Goal: Information Seeking & Learning: Learn about a topic

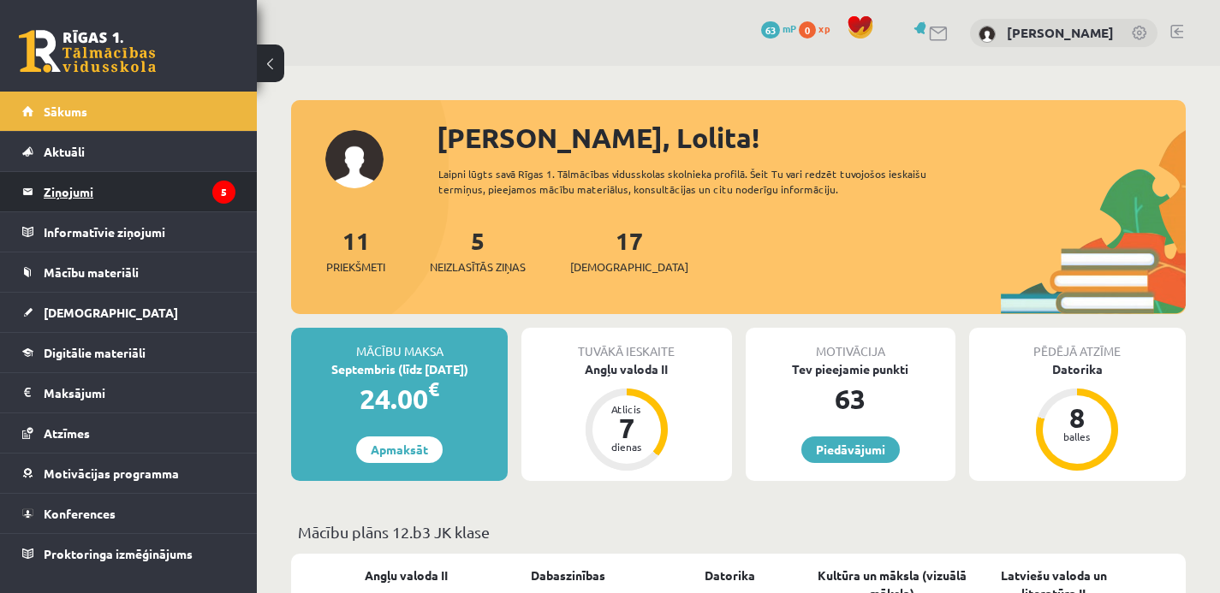
drag, startPoint x: 0, startPoint y: 0, endPoint x: 166, endPoint y: 193, distance: 254.3
click at [166, 193] on legend "Ziņojumi 5" at bounding box center [140, 191] width 192 height 39
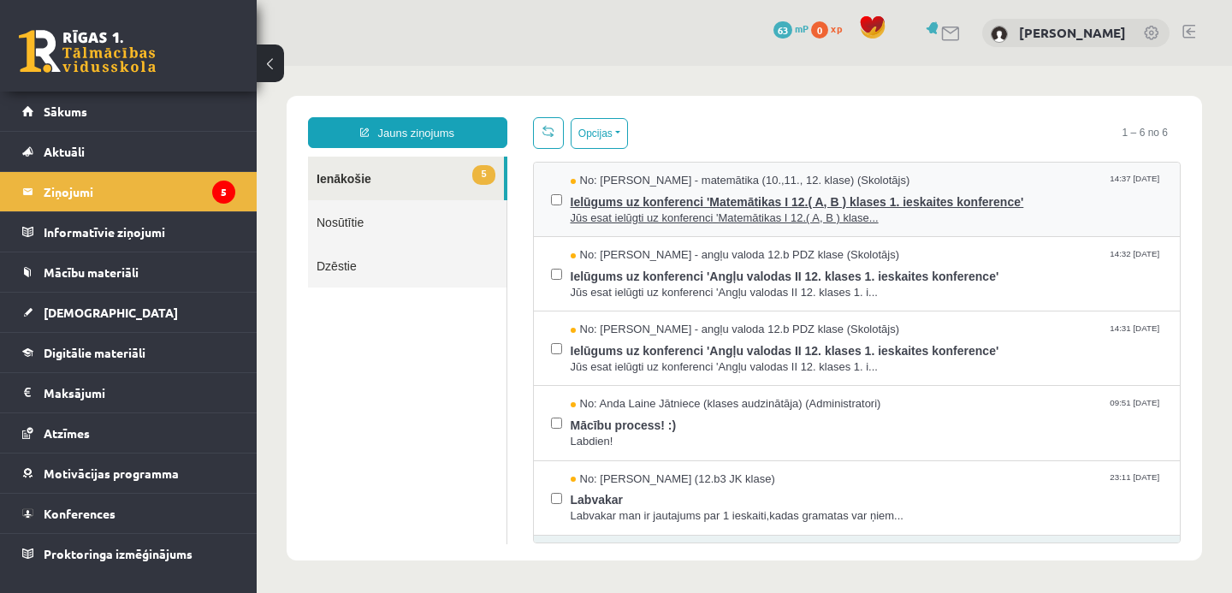
click at [603, 203] on span "Ielūgums uz konferenci 'Matemātikas I 12.( A, B ) klases 1. ieskaites konferenc…" at bounding box center [867, 199] width 593 height 21
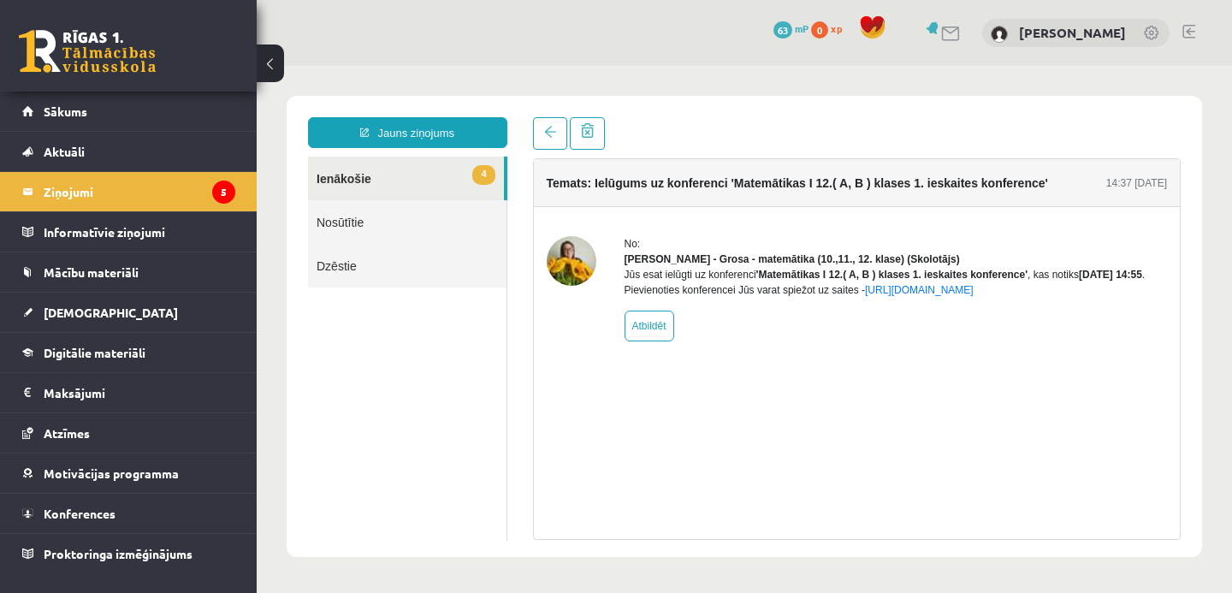
click at [419, 185] on link "4 Ienākošie" at bounding box center [406, 179] width 196 height 44
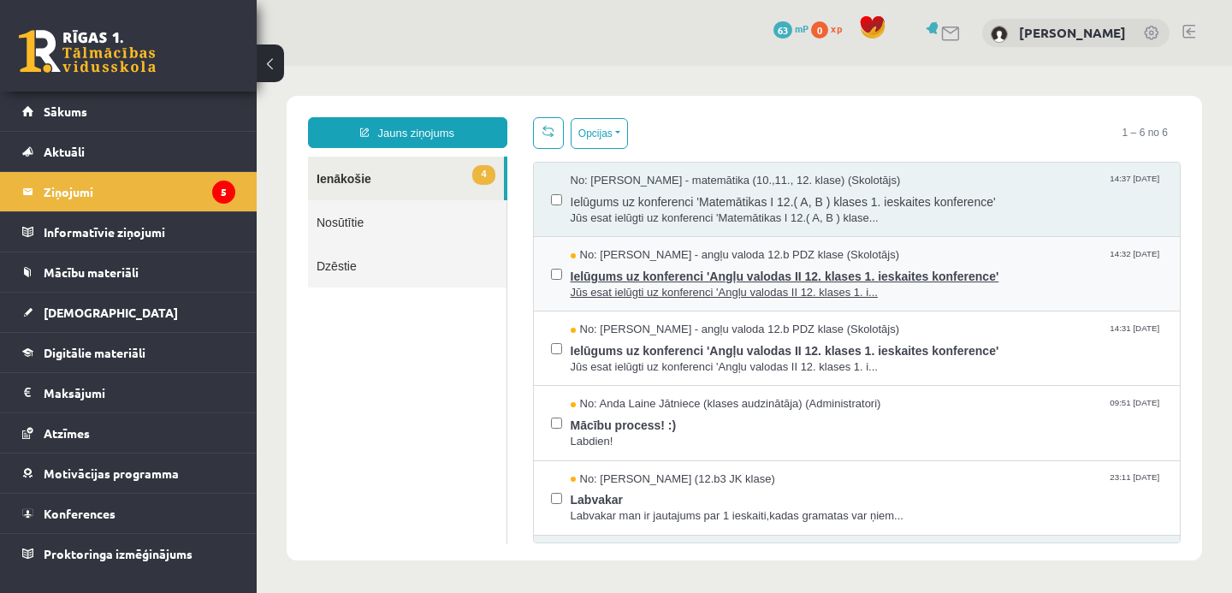
click at [650, 269] on span "Ielūgums uz konferenci 'Angļu valodas II 12. klases 1. ieskaites konference'" at bounding box center [867, 274] width 593 height 21
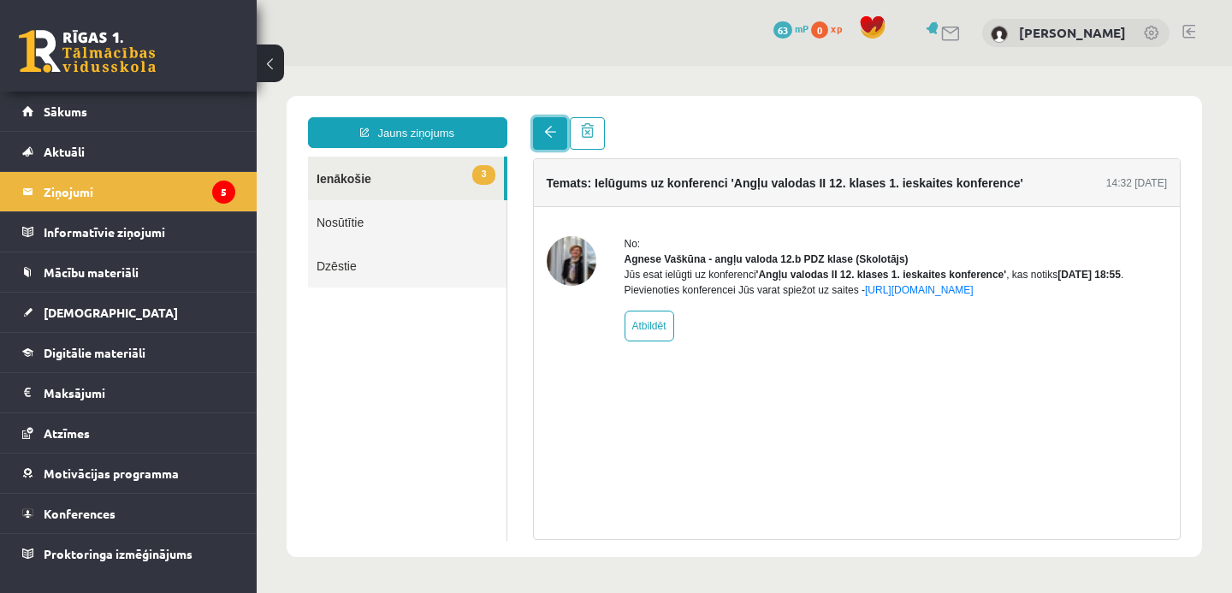
click at [546, 137] on span at bounding box center [550, 132] width 12 height 12
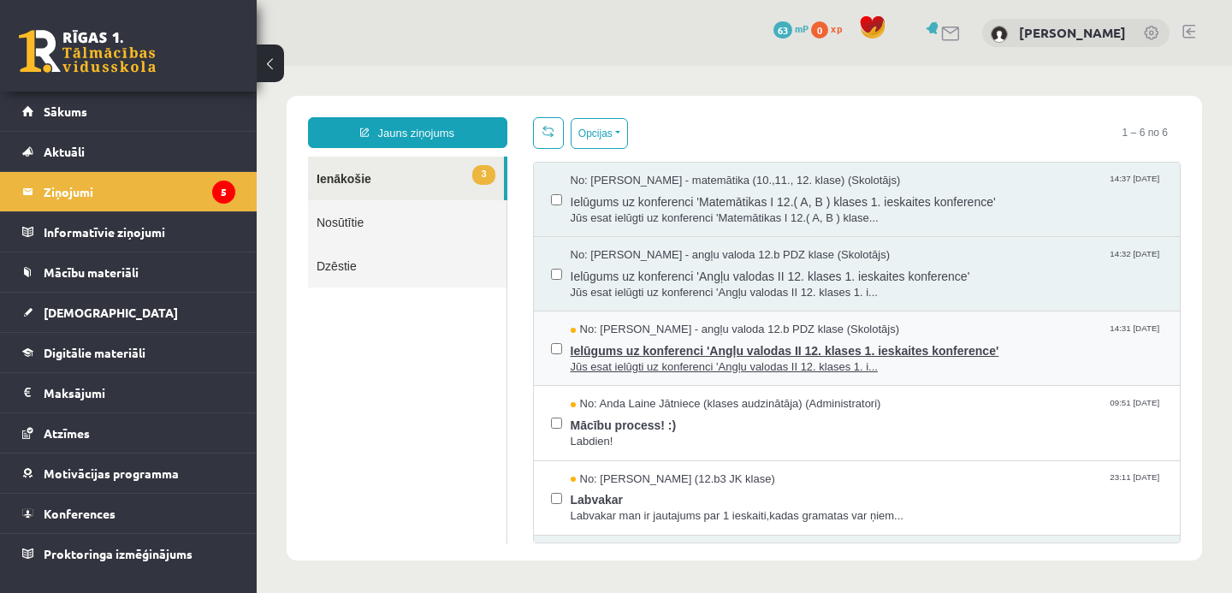
click at [727, 347] on span "Ielūgums uz konferenci 'Angļu valodas II 12. klases 1. ieskaites konference'" at bounding box center [867, 348] width 593 height 21
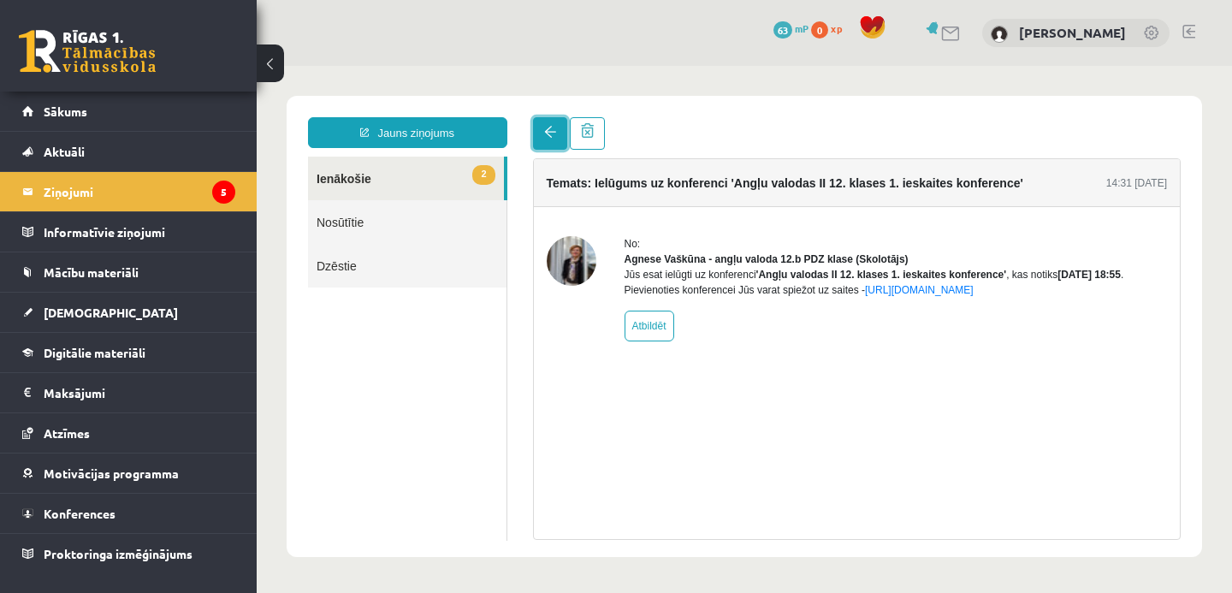
click at [545, 128] on span at bounding box center [550, 132] width 12 height 12
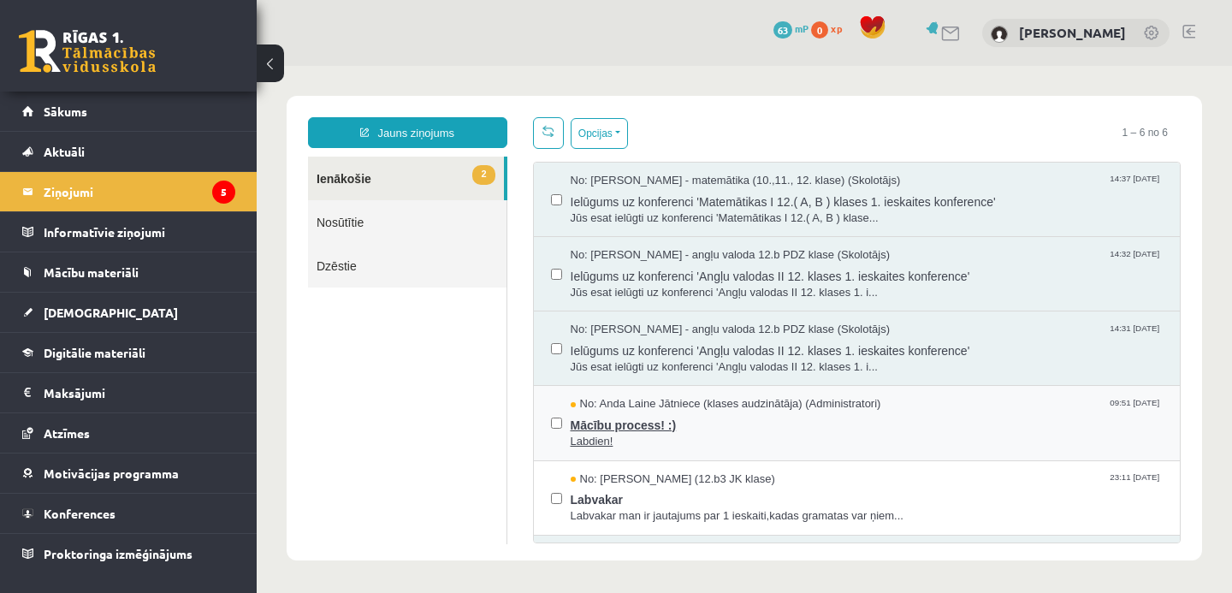
click at [649, 426] on span "Mācību process! :)" at bounding box center [867, 423] width 593 height 21
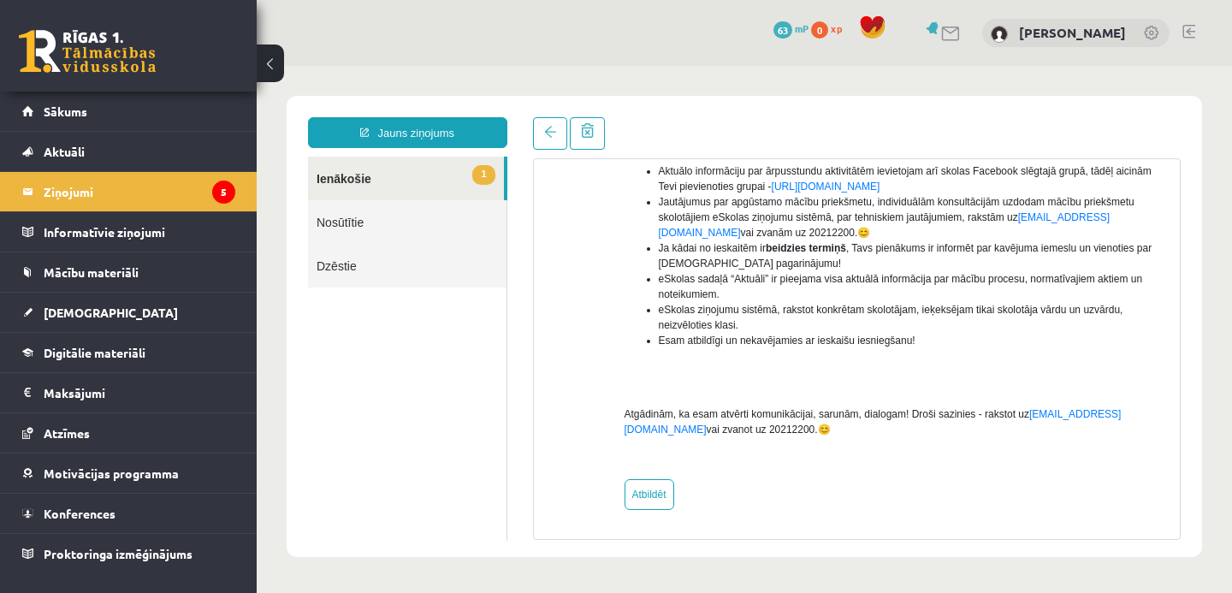
scroll to position [403, 0]
click at [363, 192] on link "1 Ienākošie" at bounding box center [406, 179] width 196 height 44
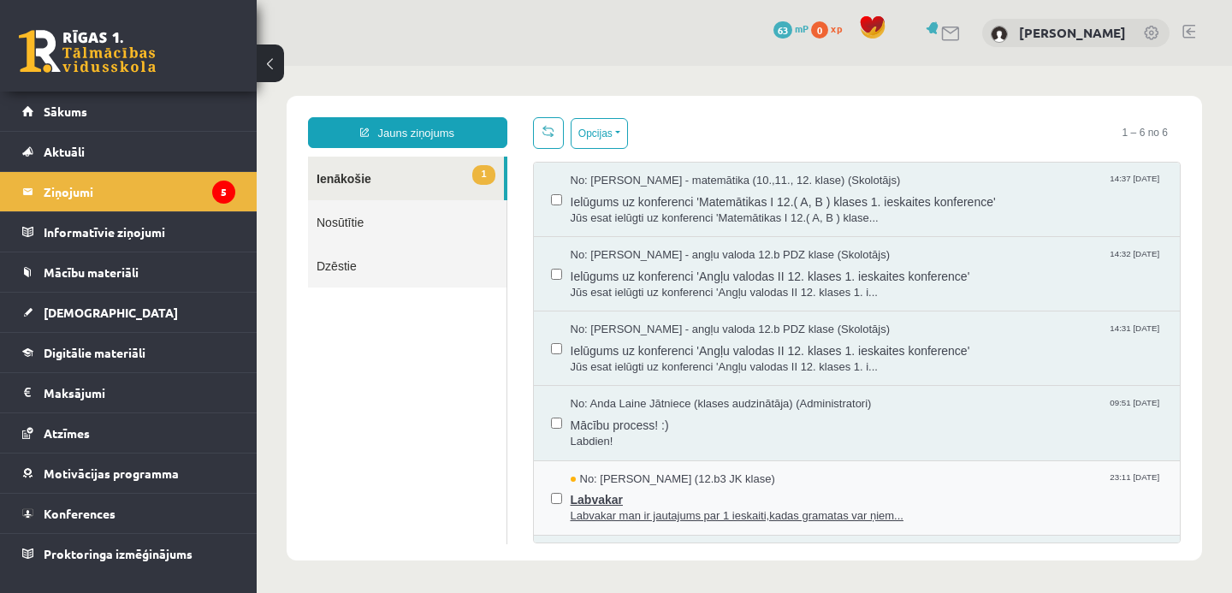
scroll to position [0, 0]
click at [591, 504] on span "Labvakar" at bounding box center [867, 497] width 593 height 21
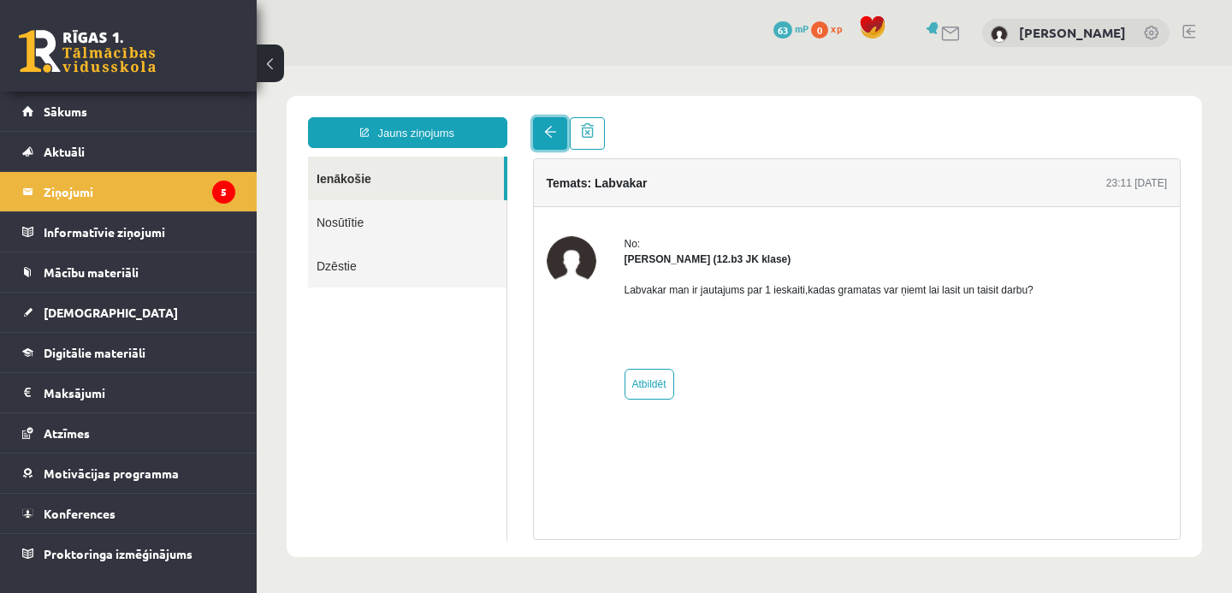
click at [550, 139] on link at bounding box center [550, 133] width 34 height 33
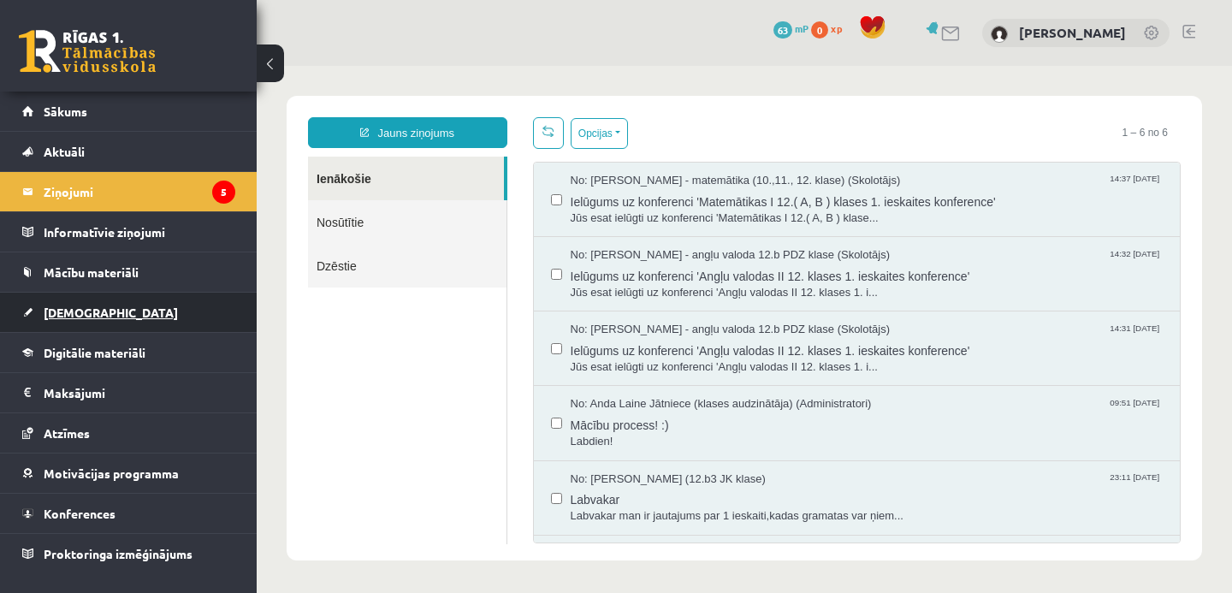
click at [86, 315] on span "[DEMOGRAPHIC_DATA]" at bounding box center [111, 312] width 134 height 15
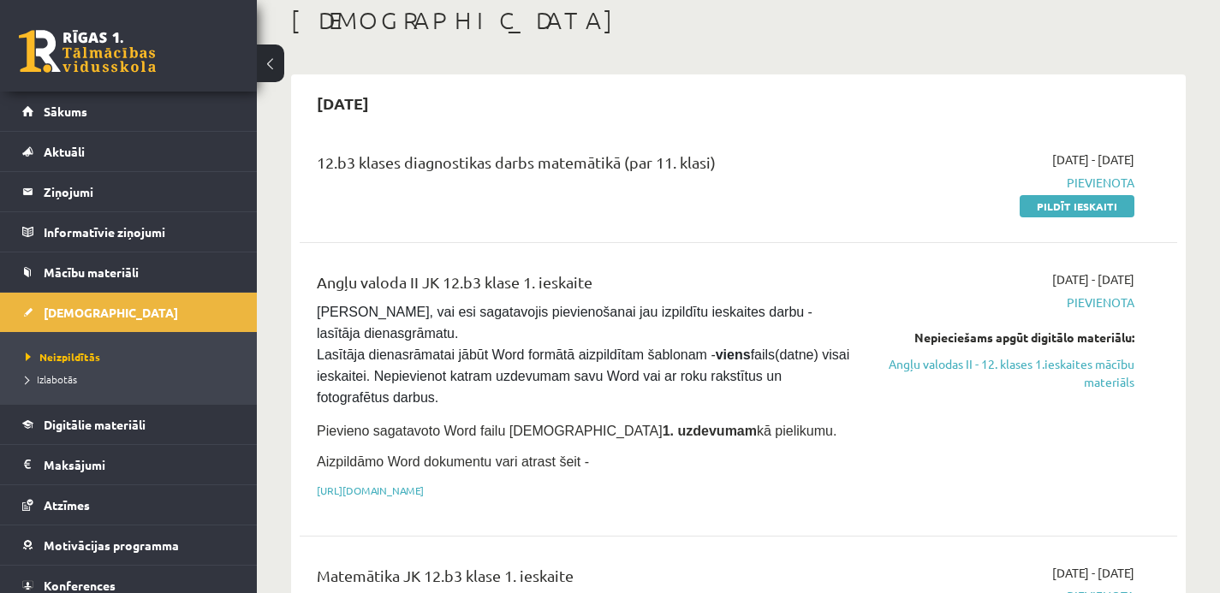
scroll to position [90, 0]
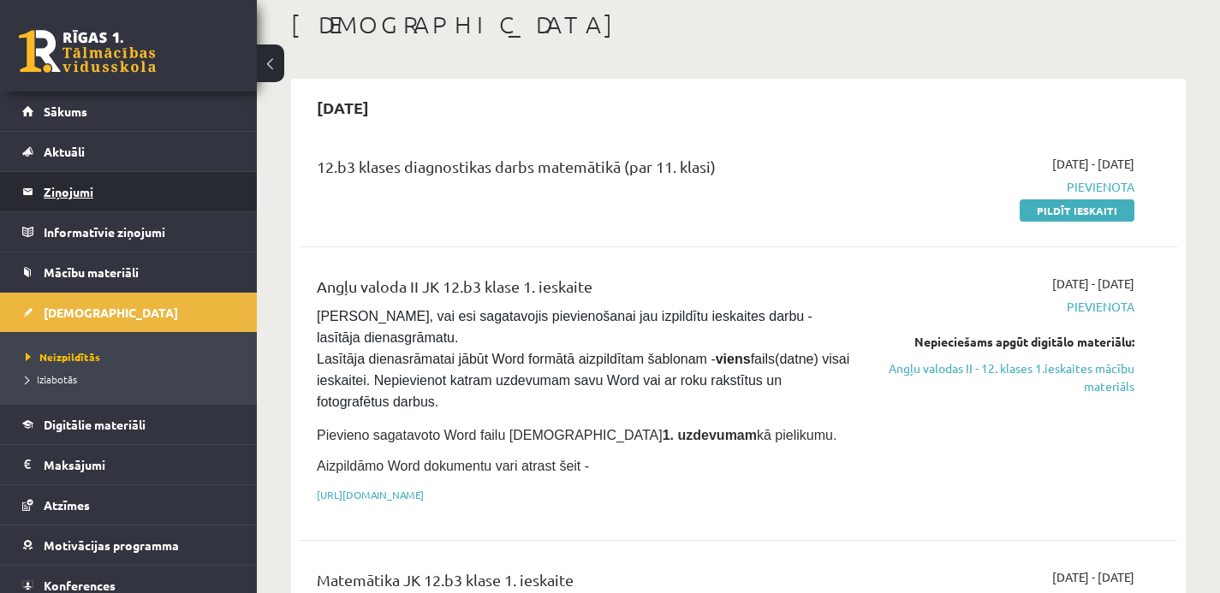
click at [77, 185] on legend "Ziņojumi 5" at bounding box center [140, 191] width 192 height 39
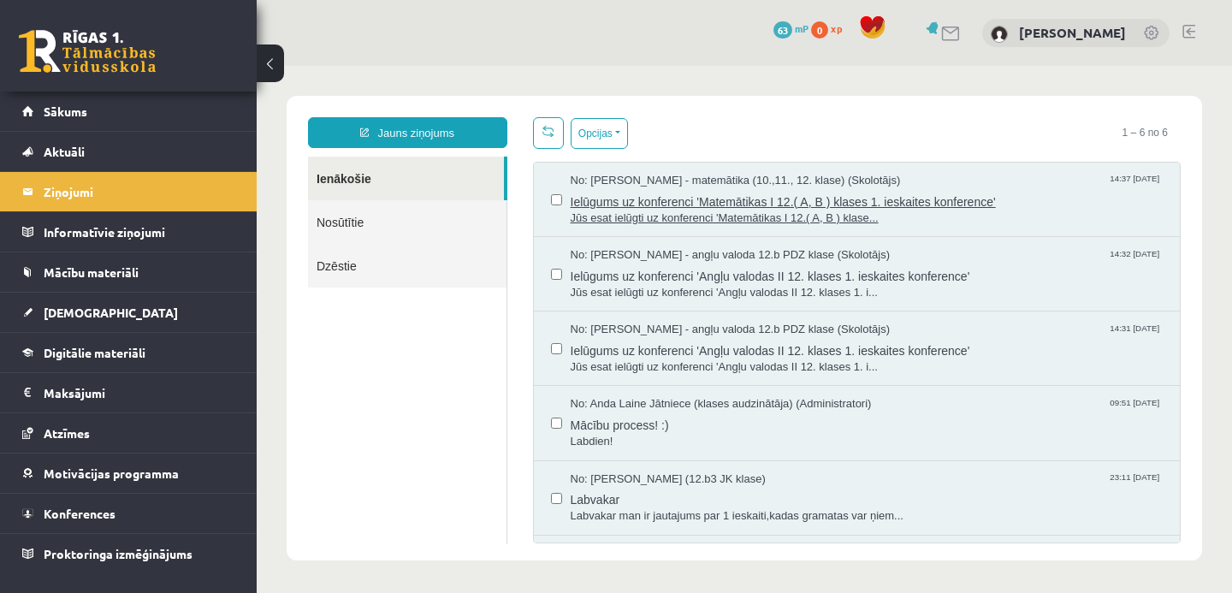
click at [704, 209] on span "Ielūgums uz konferenci 'Matemātikas I 12.( A, B ) klases 1. ieskaites konferenc…" at bounding box center [867, 199] width 593 height 21
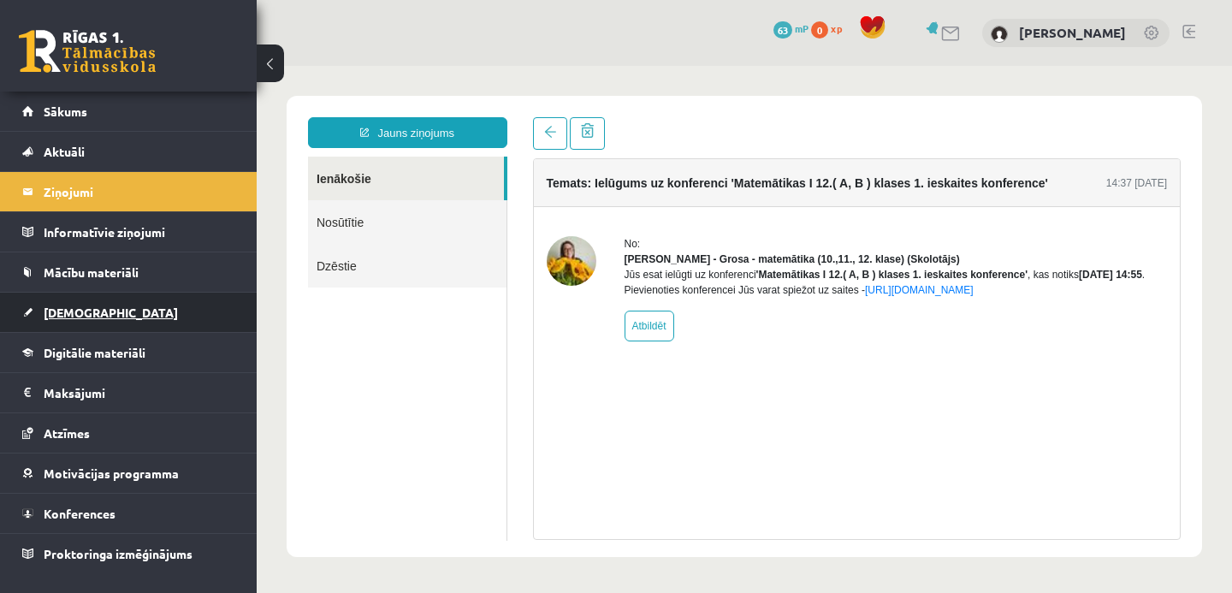
click at [83, 317] on span "[DEMOGRAPHIC_DATA]" at bounding box center [111, 312] width 134 height 15
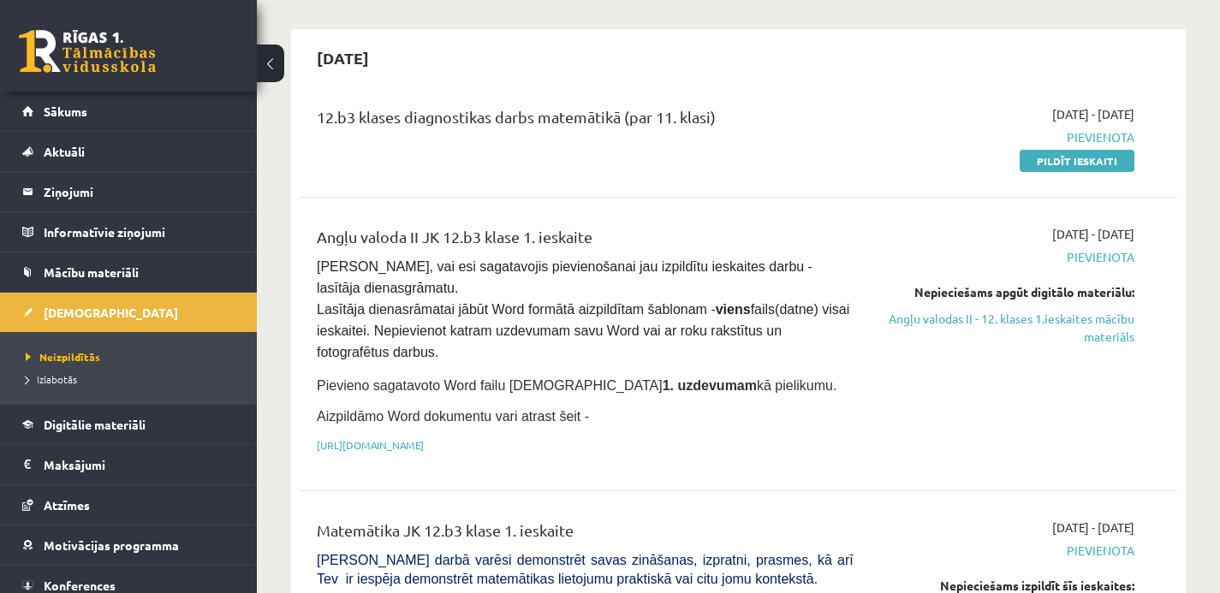
scroll to position [143, 0]
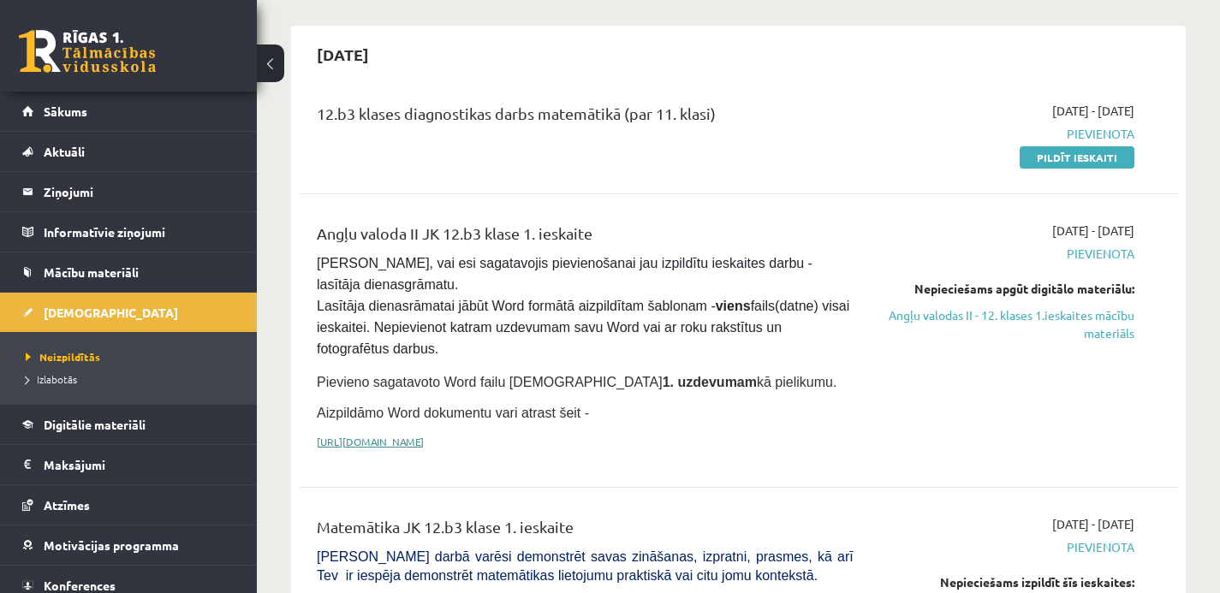
click at [404, 435] on link "[URL][DOMAIN_NAME]" at bounding box center [370, 442] width 107 height 14
